Goal: Navigation & Orientation: Understand site structure

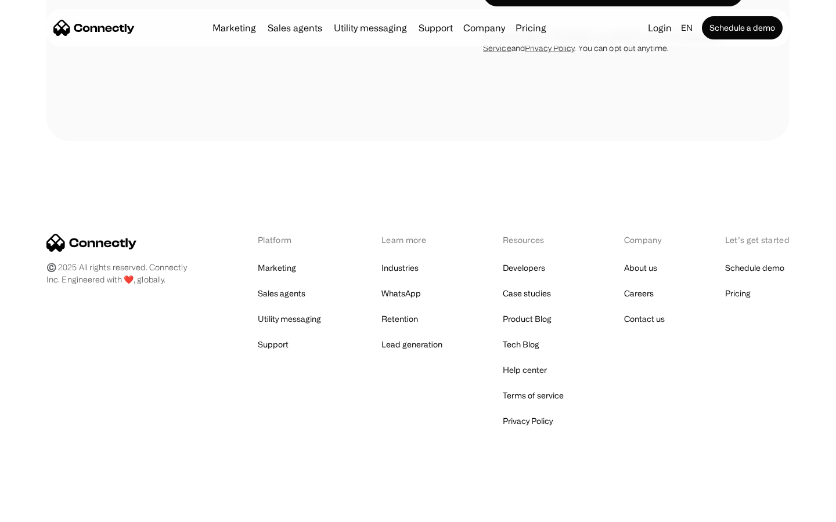
scroll to position [468, 0]
